Goal: Task Accomplishment & Management: Use online tool/utility

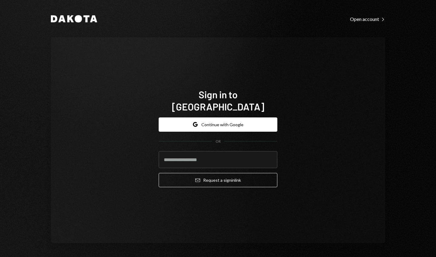
click at [262, 151] on input "email" at bounding box center [218, 159] width 119 height 17
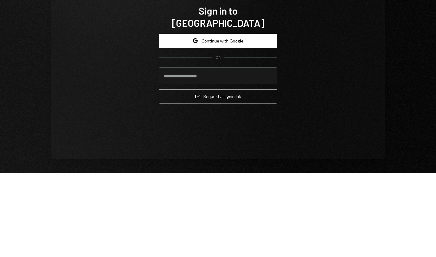
click at [260, 155] on input "email" at bounding box center [218, 159] width 119 height 17
type input "**********"
click at [230, 175] on button "Email Request a sign in link" at bounding box center [218, 180] width 119 height 14
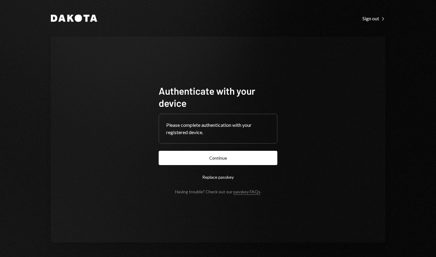
click at [264, 157] on button "Continue" at bounding box center [218, 158] width 119 height 14
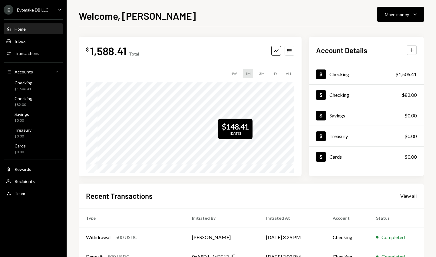
click at [294, 21] on div "Welcome, Travis Move money Caret Down" at bounding box center [251, 14] width 345 height 13
click at [237, 34] on div "$ 1,588.41 Total Graph Accounts 1W 1M 3M 1Y ALL $148.41 Aug 14, 2025 Account De…" at bounding box center [251, 182] width 345 height 310
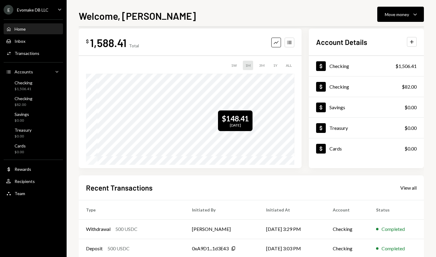
scroll to position [18, 0]
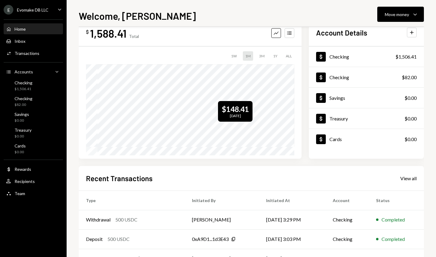
click at [289, 182] on div "Recent Transactions View all" at bounding box center [251, 178] width 331 height 10
click at [414, 11] on icon "Caret Down" at bounding box center [415, 14] width 7 height 7
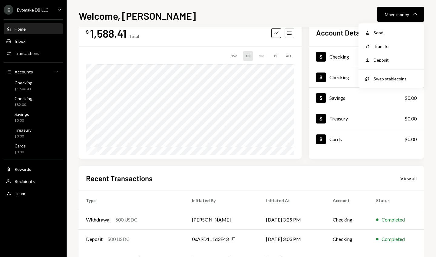
click at [393, 81] on div "Swap stablecoins" at bounding box center [396, 78] width 44 height 6
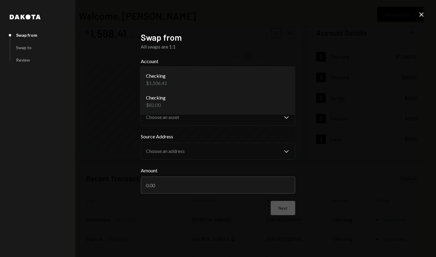
select select "**********"
click at [281, 84] on button "Choose an account Chevron Down" at bounding box center [218, 79] width 154 height 24
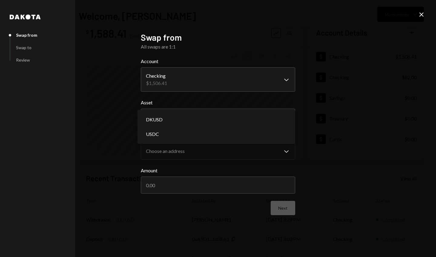
click at [276, 113] on div "DKUSD" at bounding box center [216, 119] width 153 height 15
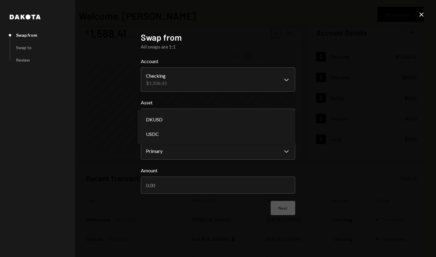
click at [277, 118] on div "DKUSD" at bounding box center [216, 119] width 153 height 15
select select "*****"
click at [270, 119] on button "USDC Chevron Down" at bounding box center [218, 116] width 154 height 17
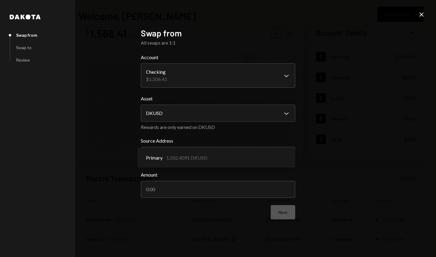
click at [266, 187] on input "Amount" at bounding box center [218, 189] width 154 height 17
click at [172, 197] on input "Amount" at bounding box center [218, 189] width 154 height 17
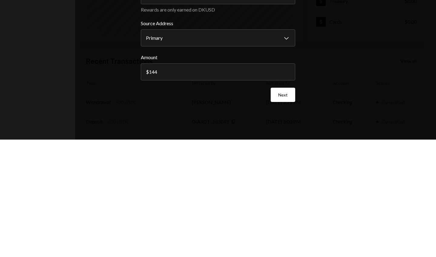
type input "1440"
click at [286, 212] on button "Next" at bounding box center [283, 212] width 25 height 14
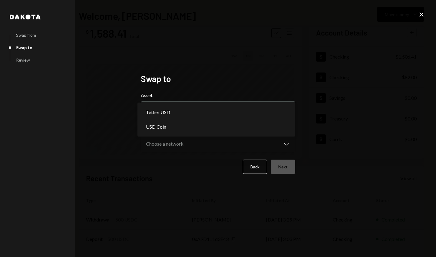
click at [274, 107] on div "Tether USD" at bounding box center [216, 112] width 153 height 15
select select "****"
click at [255, 131] on label "Network" at bounding box center [218, 128] width 154 height 7
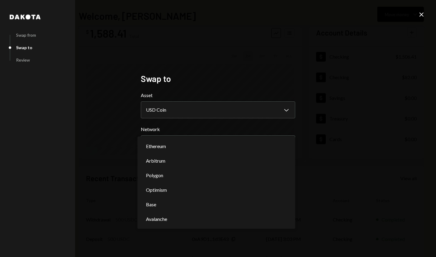
click at [241, 151] on div "Ethereum" at bounding box center [216, 146] width 153 height 15
select select "**********"
click at [238, 152] on button "Choose a network Chevron Down" at bounding box center [218, 143] width 154 height 17
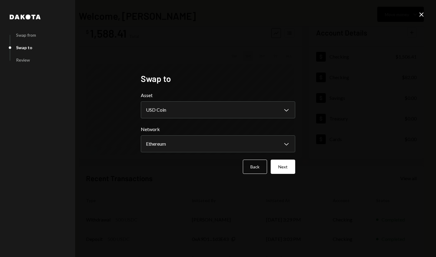
click at [287, 166] on button "Next" at bounding box center [283, 166] width 25 height 14
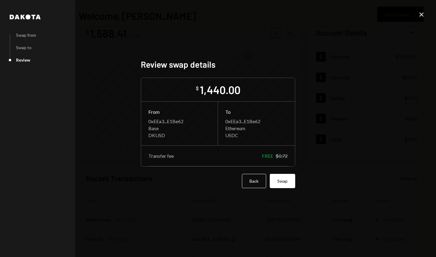
click at [285, 182] on button "Swap" at bounding box center [282, 181] width 25 height 14
